Goal: Task Accomplishment & Management: Use online tool/utility

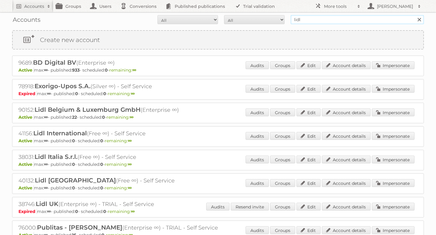
click at [319, 18] on input "lidl" at bounding box center [357, 19] width 133 height 9
type input "pets place"
click at [414, 15] on input "Search" at bounding box center [418, 19] width 9 height 9
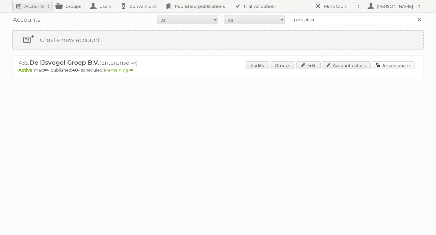
click at [385, 62] on link "Impersonate" at bounding box center [393, 65] width 43 height 8
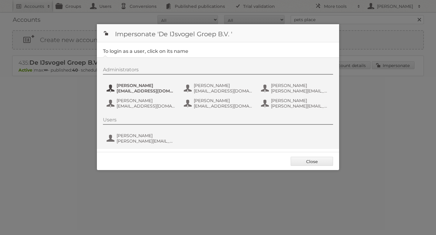
click at [144, 87] on span "[PERSON_NAME]" at bounding box center [146, 85] width 59 height 5
